Goal: Information Seeking & Learning: Learn about a topic

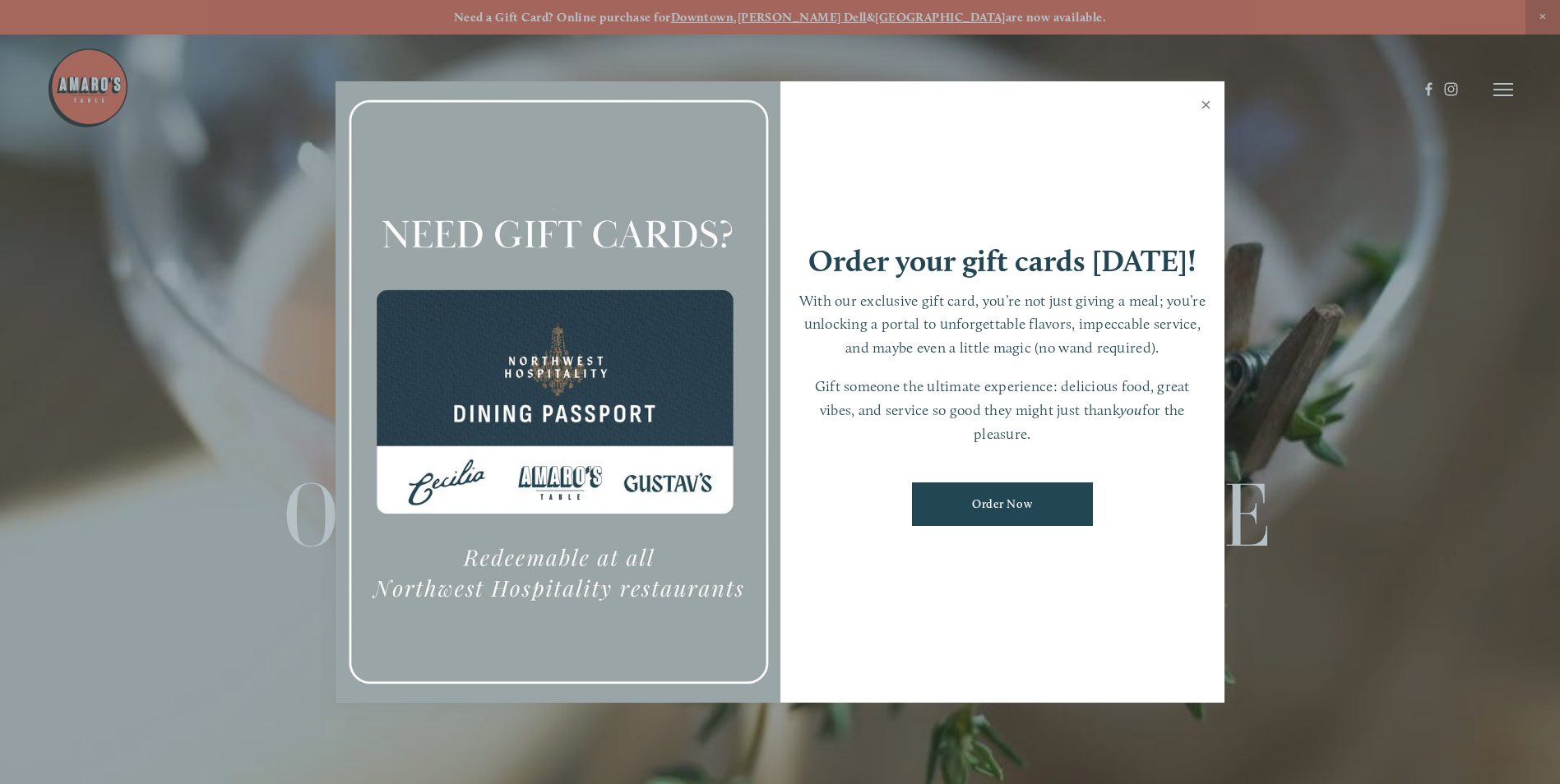
click at [1204, 104] on link "Close" at bounding box center [1206, 107] width 32 height 46
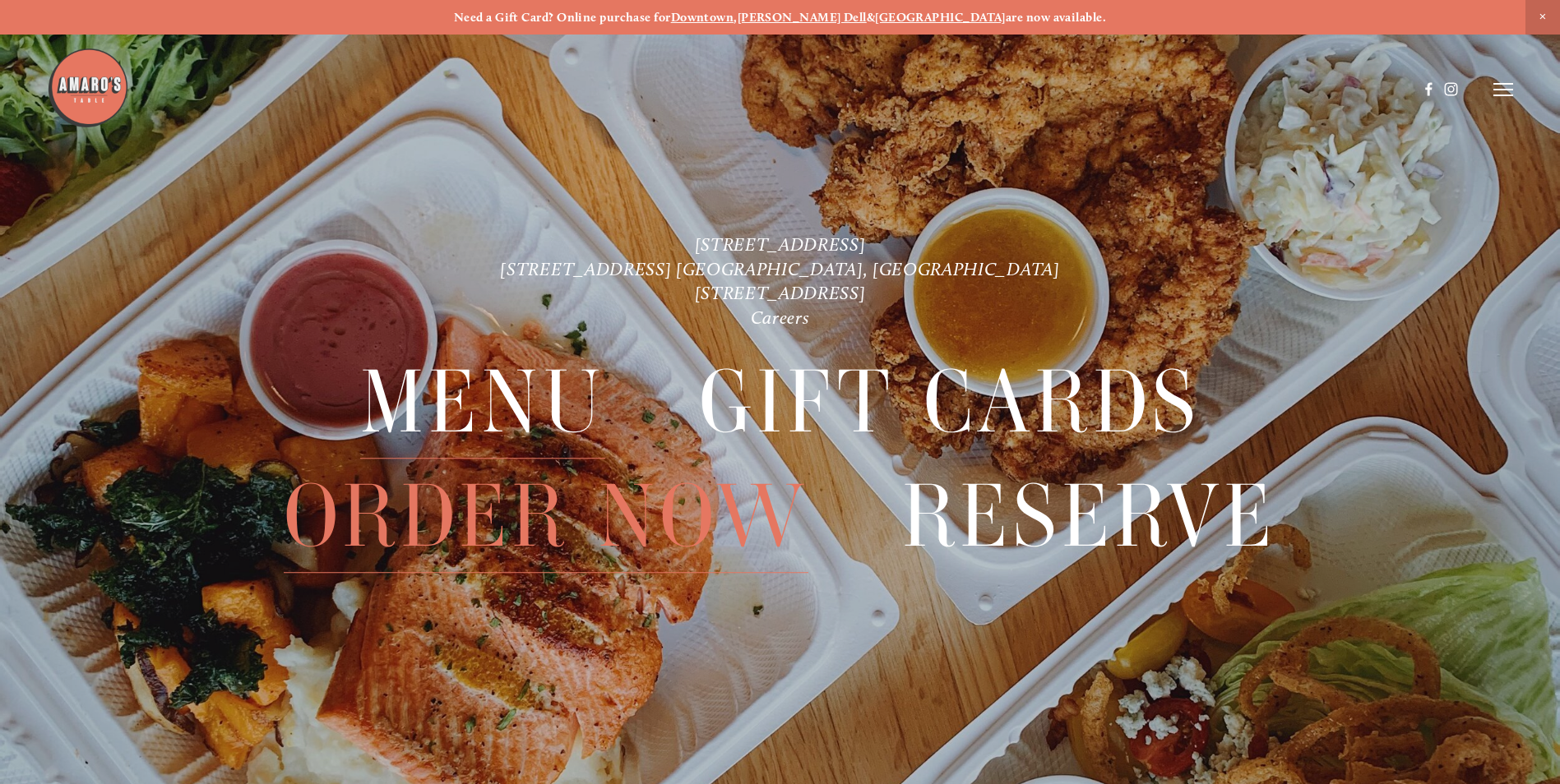
click at [559, 410] on span "Menu" at bounding box center [483, 402] width 245 height 113
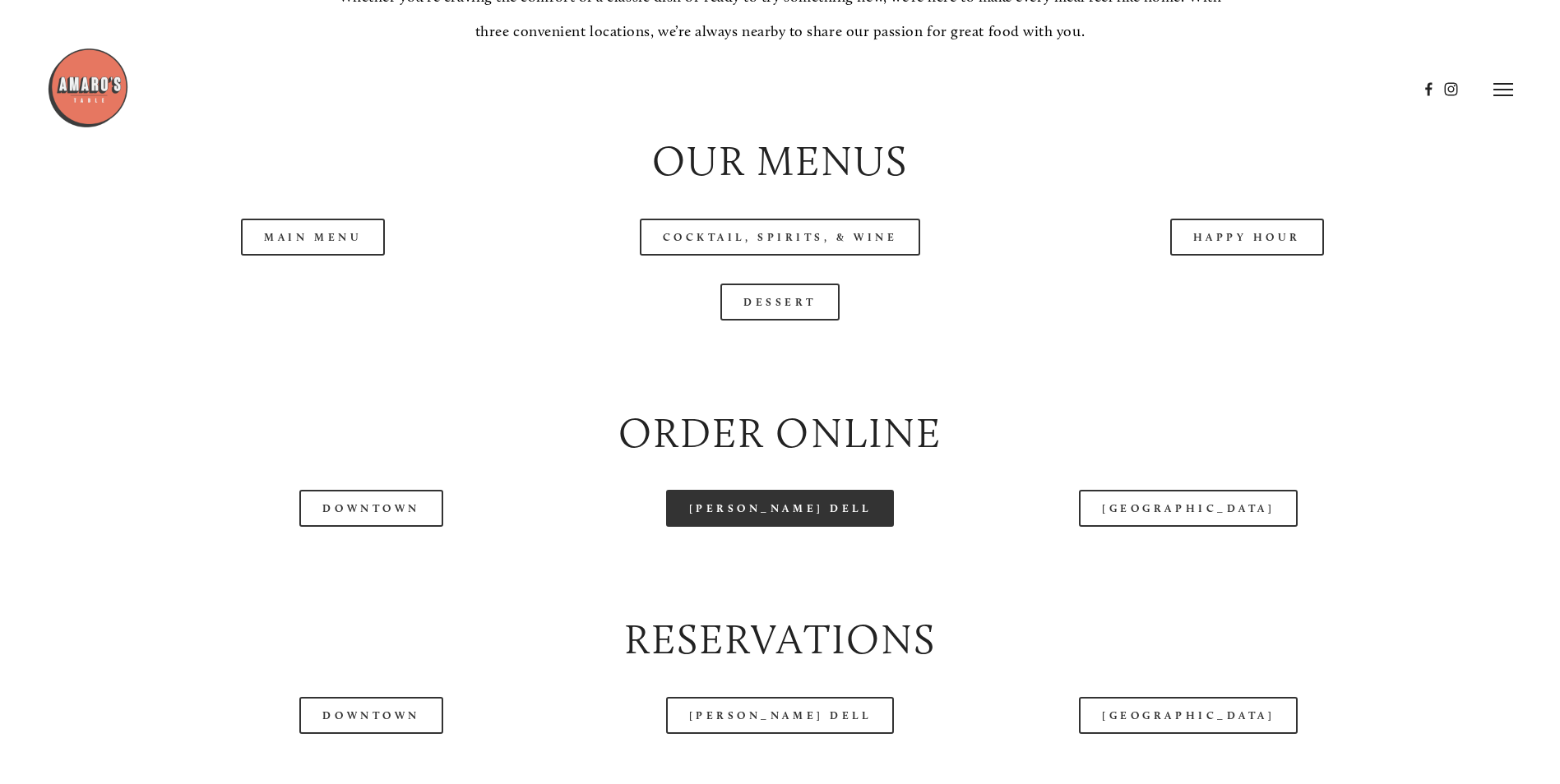
scroll to position [1808, 0]
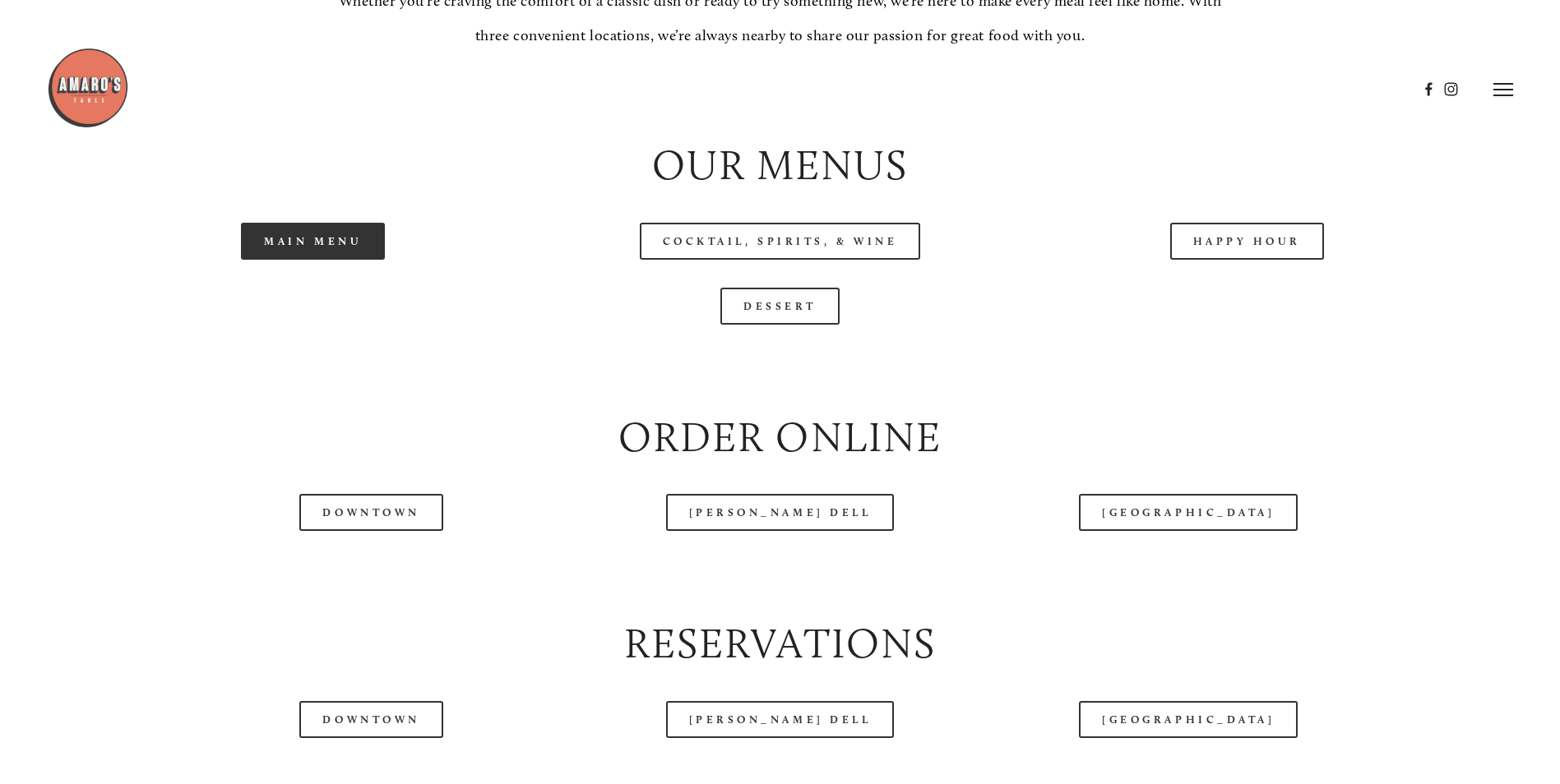
click at [255, 260] on link "Main Menu" at bounding box center [314, 240] width 144 height 37
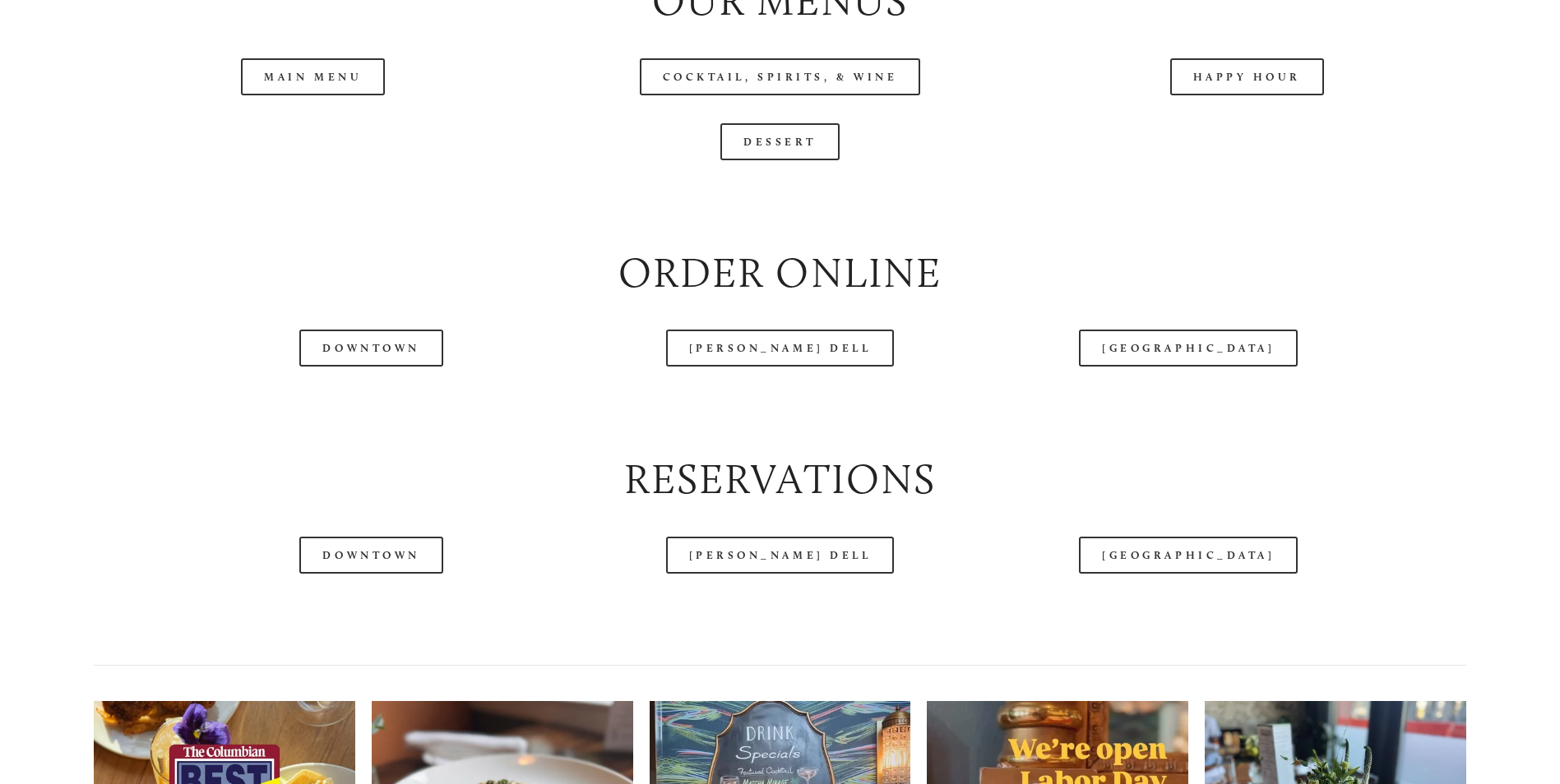
scroll to position [2055, 0]
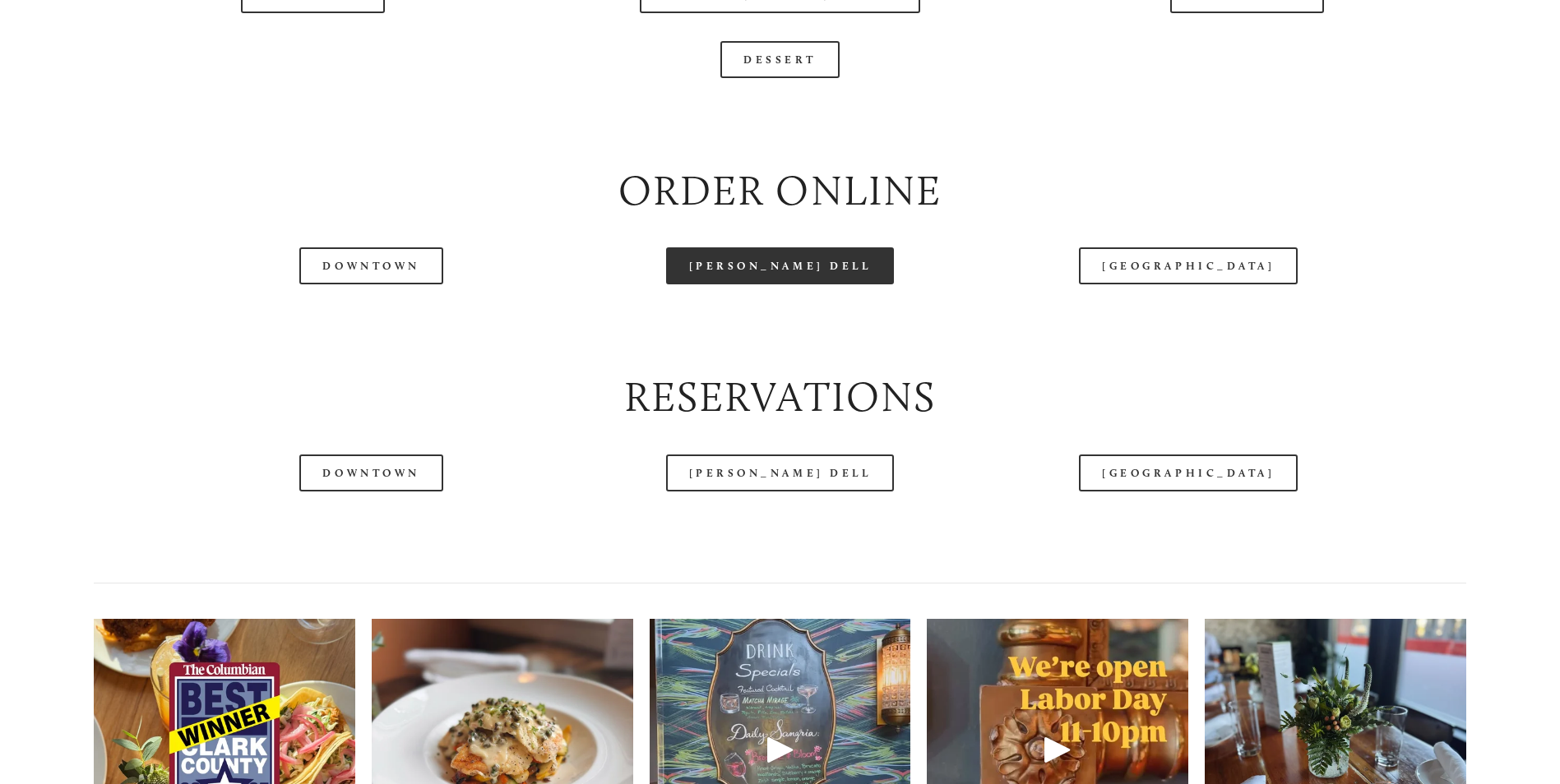
click at [842, 285] on link "[PERSON_NAME] Dell" at bounding box center [780, 265] width 229 height 37
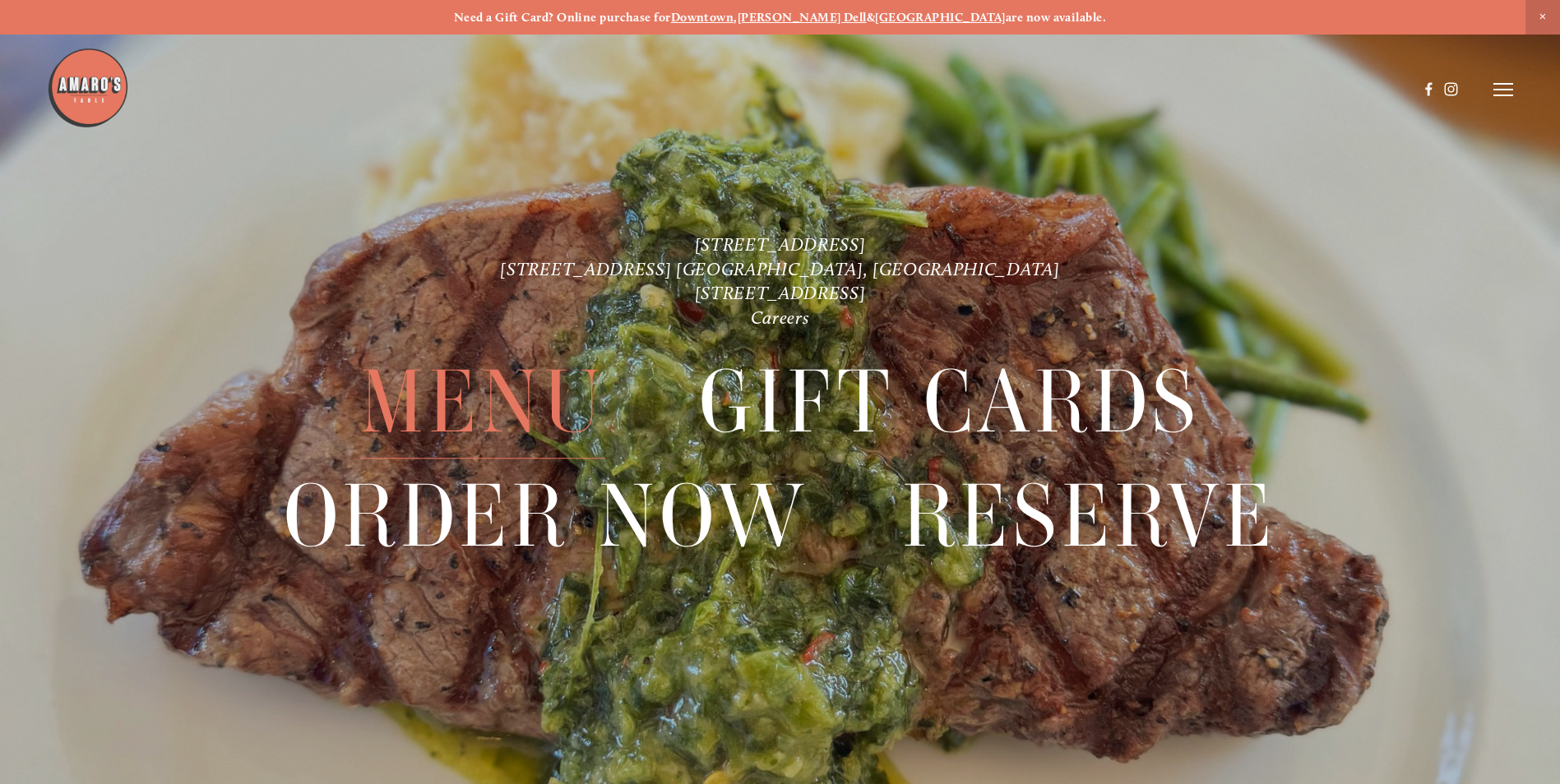
click at [456, 416] on span "Menu" at bounding box center [483, 402] width 245 height 113
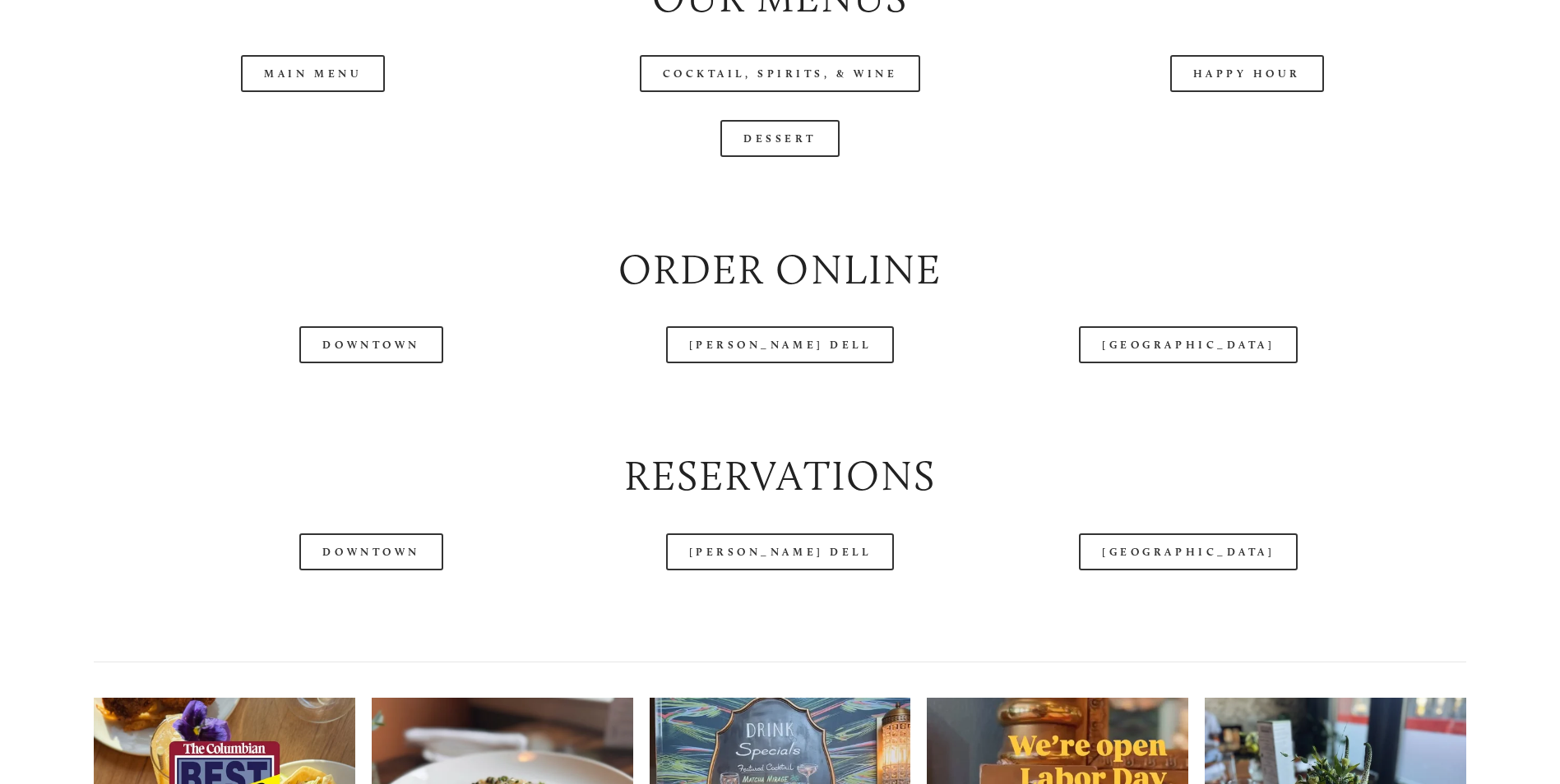
scroll to position [2055, 0]
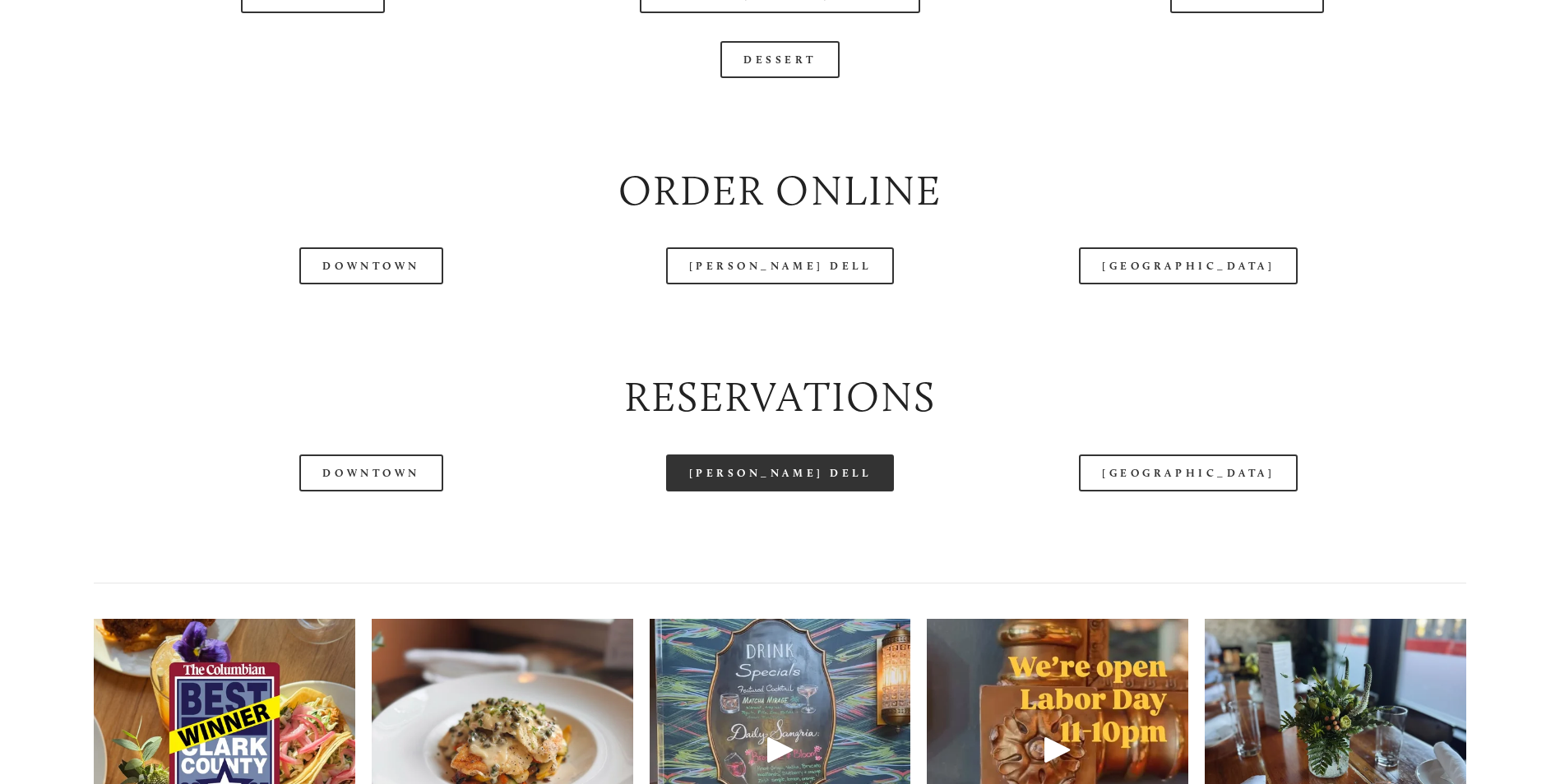
click at [771, 491] on link "[PERSON_NAME] Dell" at bounding box center [780, 473] width 229 height 37
